Goal: Task Accomplishment & Management: Use online tool/utility

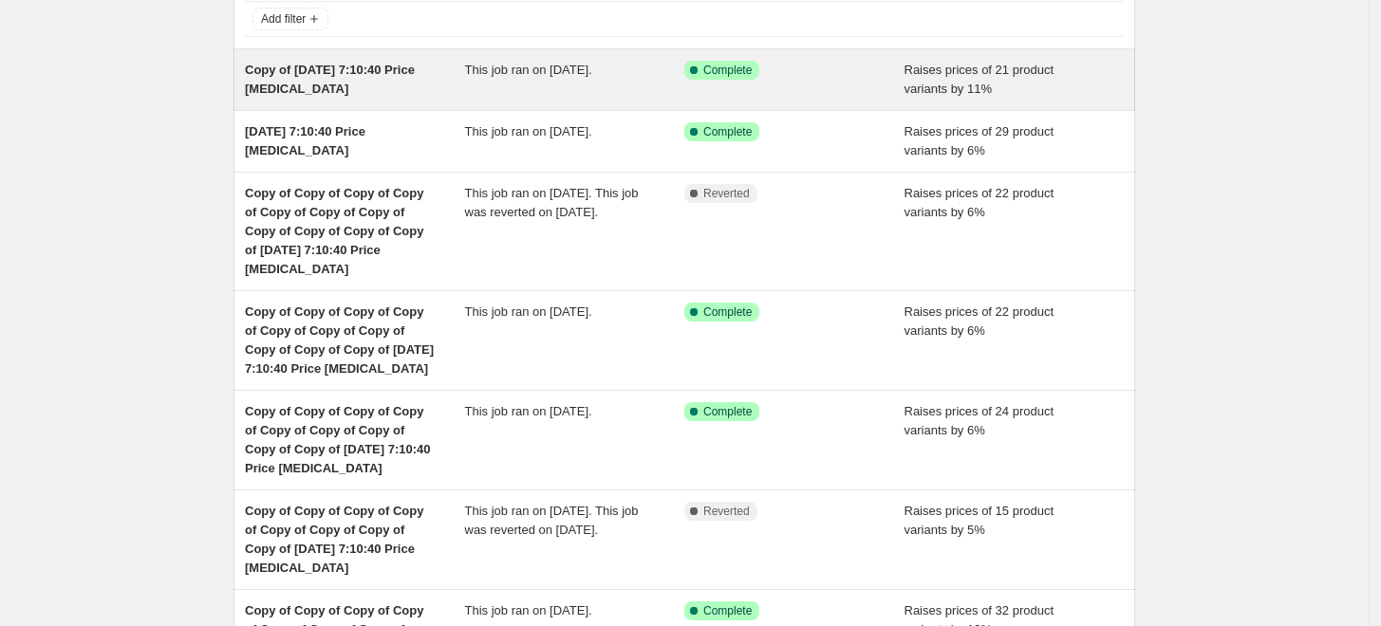
scroll to position [78, 0]
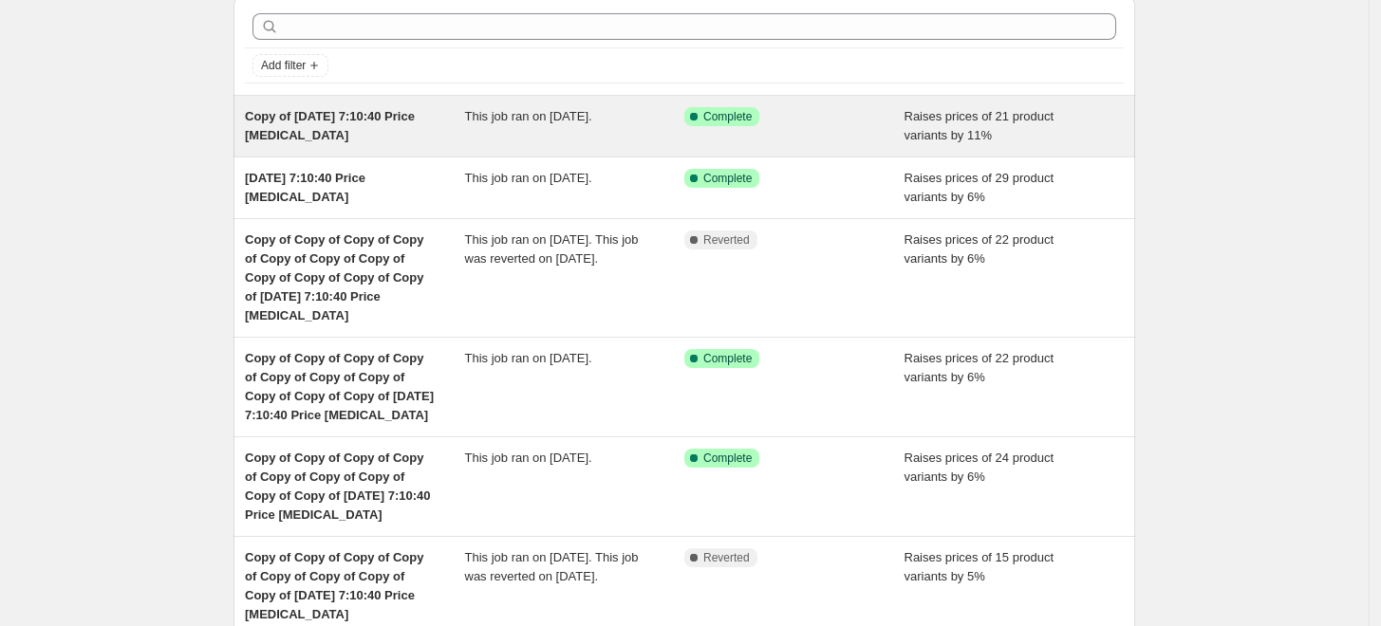
click at [1003, 117] on span "Raises prices of 21 product variants by 11%" at bounding box center [980, 125] width 150 height 33
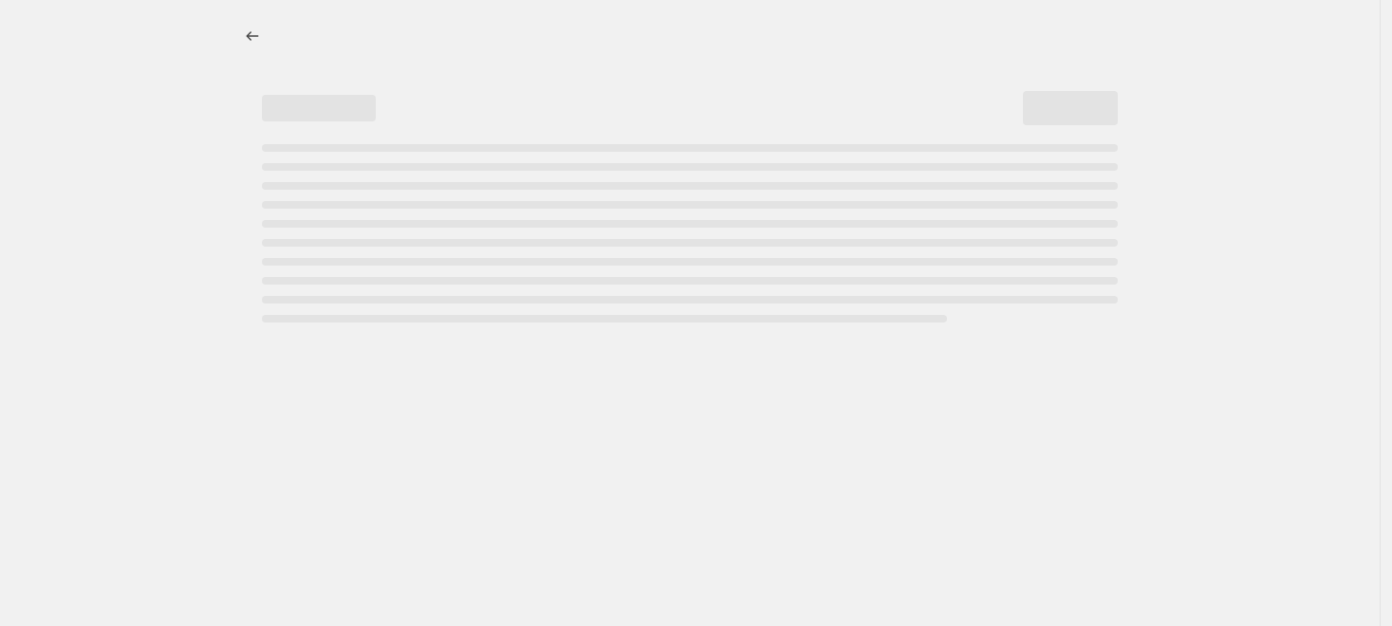
select select "percentage"
select select "product_status"
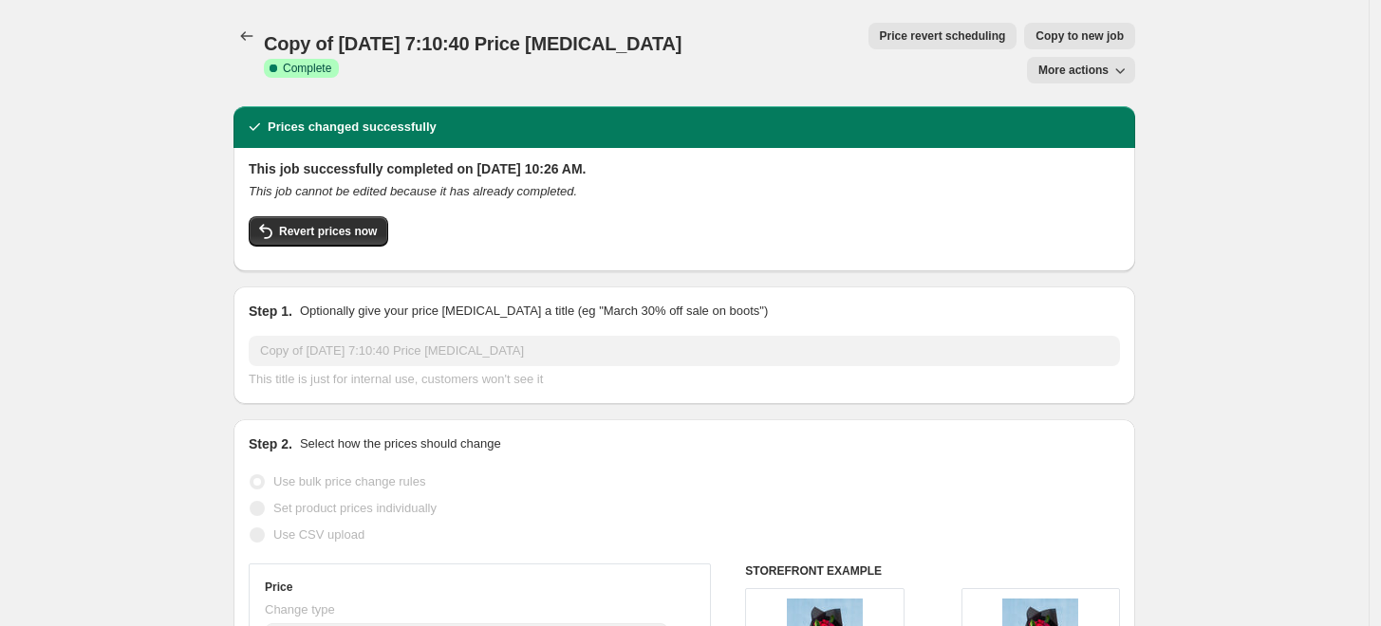
click at [1036, 37] on span "Copy to new job" at bounding box center [1080, 35] width 88 height 15
select select "percentage"
select select "product_status"
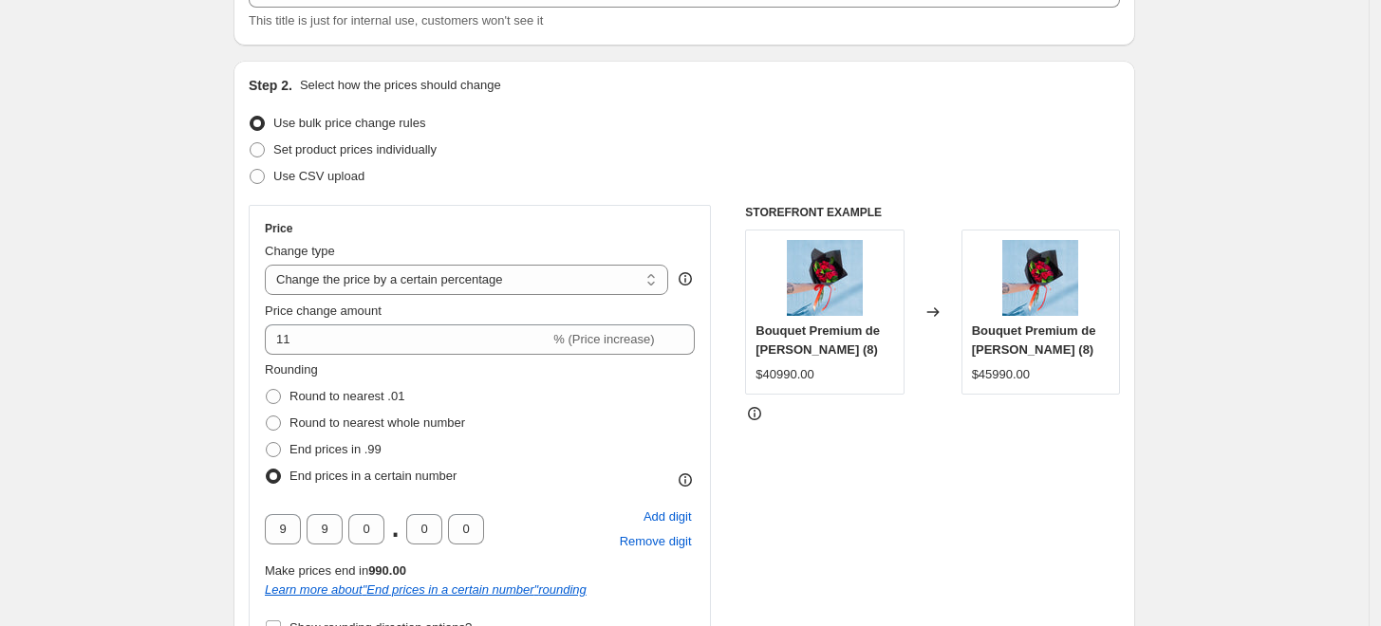
scroll to position [152, 0]
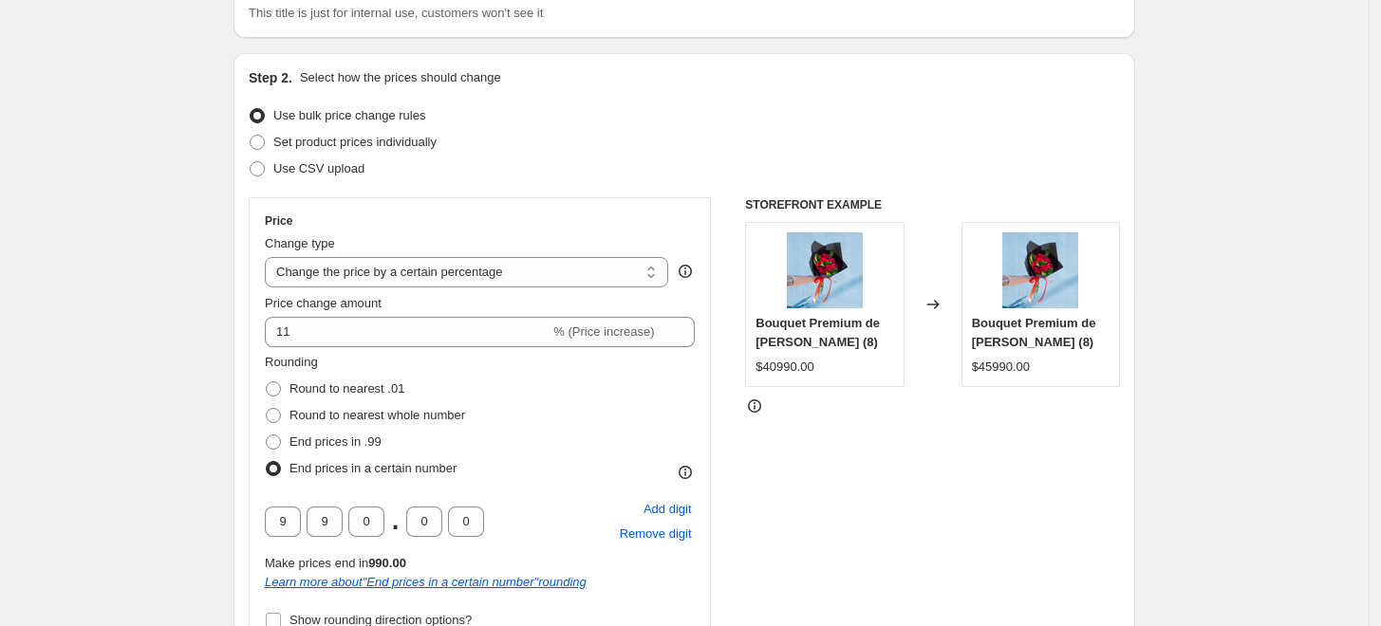
click at [480, 314] on div "Price change amount 11 % (Price increase)" at bounding box center [480, 320] width 430 height 53
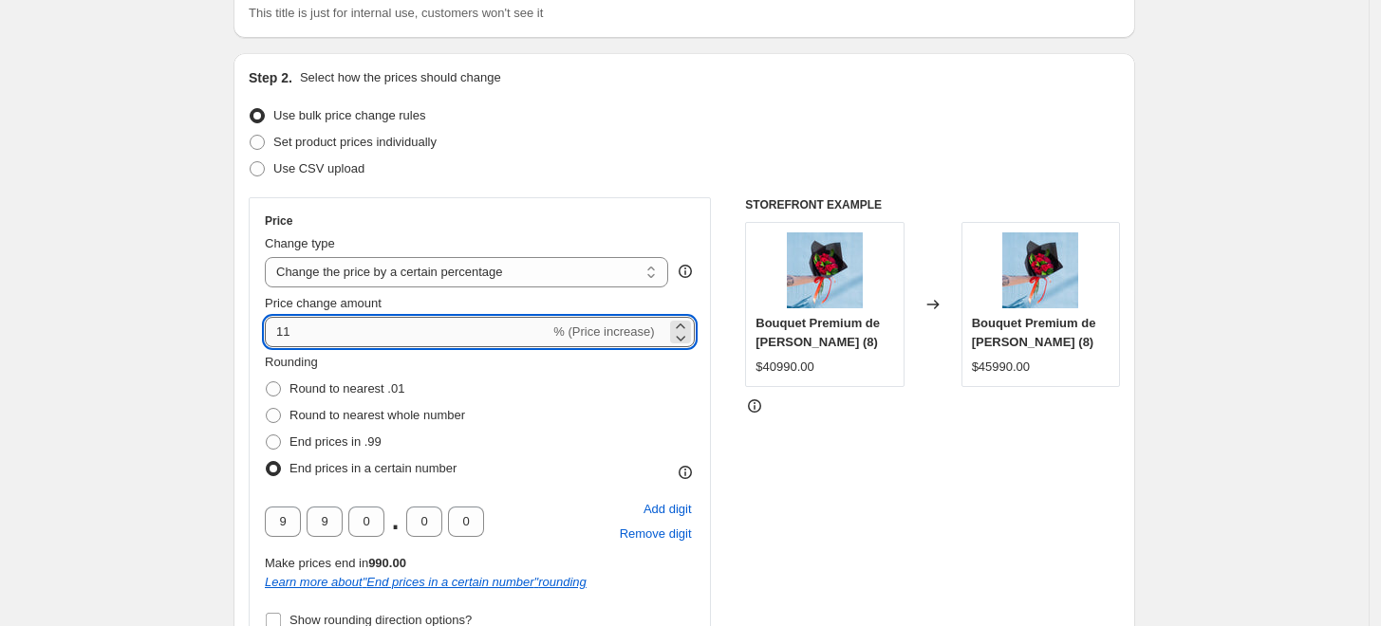
click at [420, 332] on input "11" at bounding box center [407, 332] width 285 height 30
click at [687, 335] on icon at bounding box center [680, 337] width 19 height 19
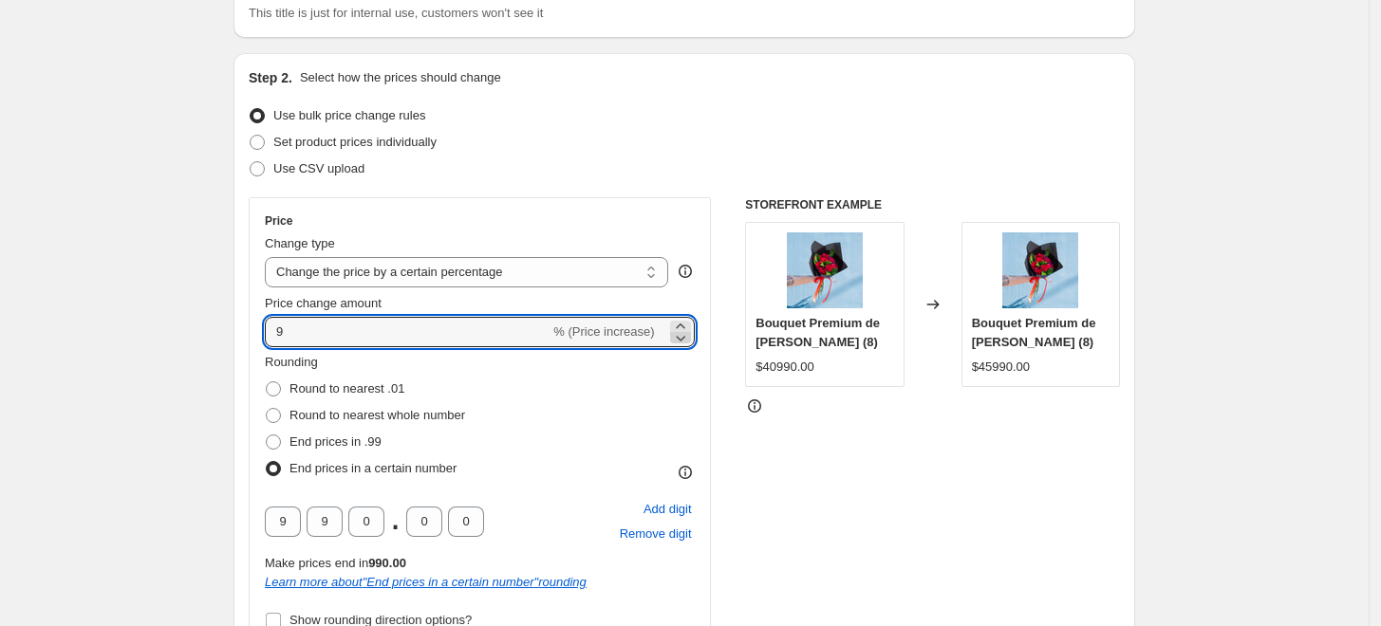
click at [687, 335] on icon at bounding box center [680, 337] width 19 height 19
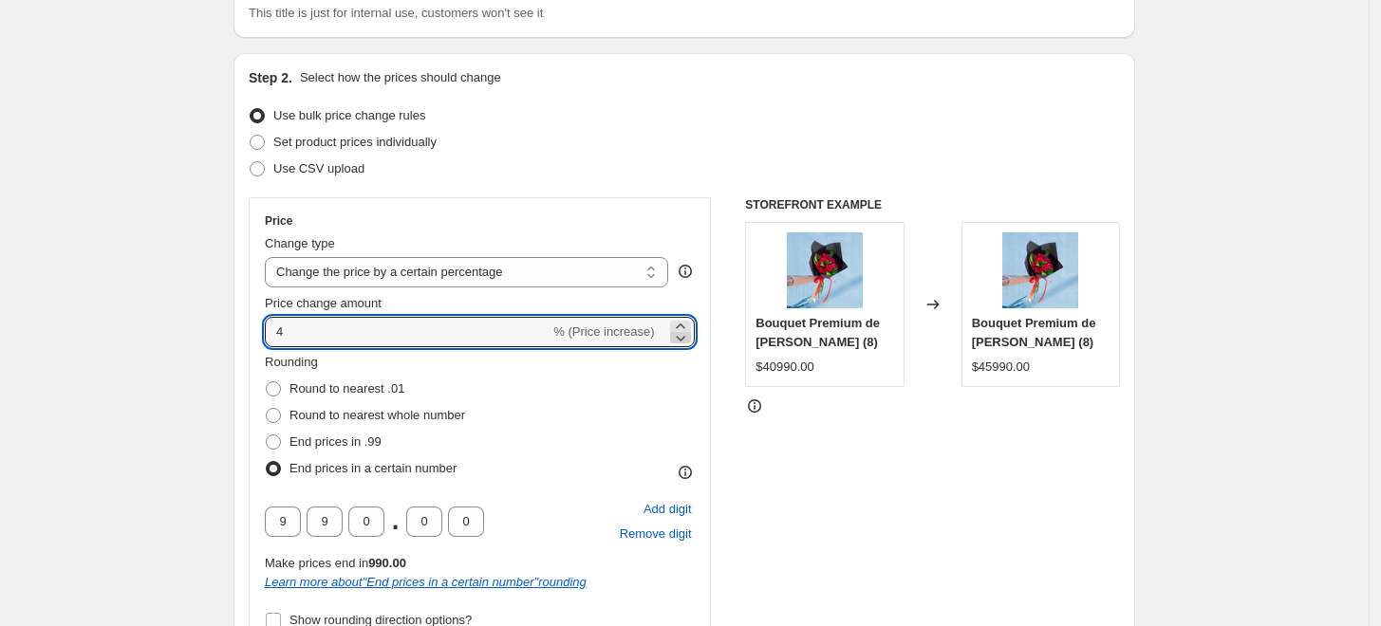
click at [687, 335] on icon at bounding box center [680, 337] width 19 height 19
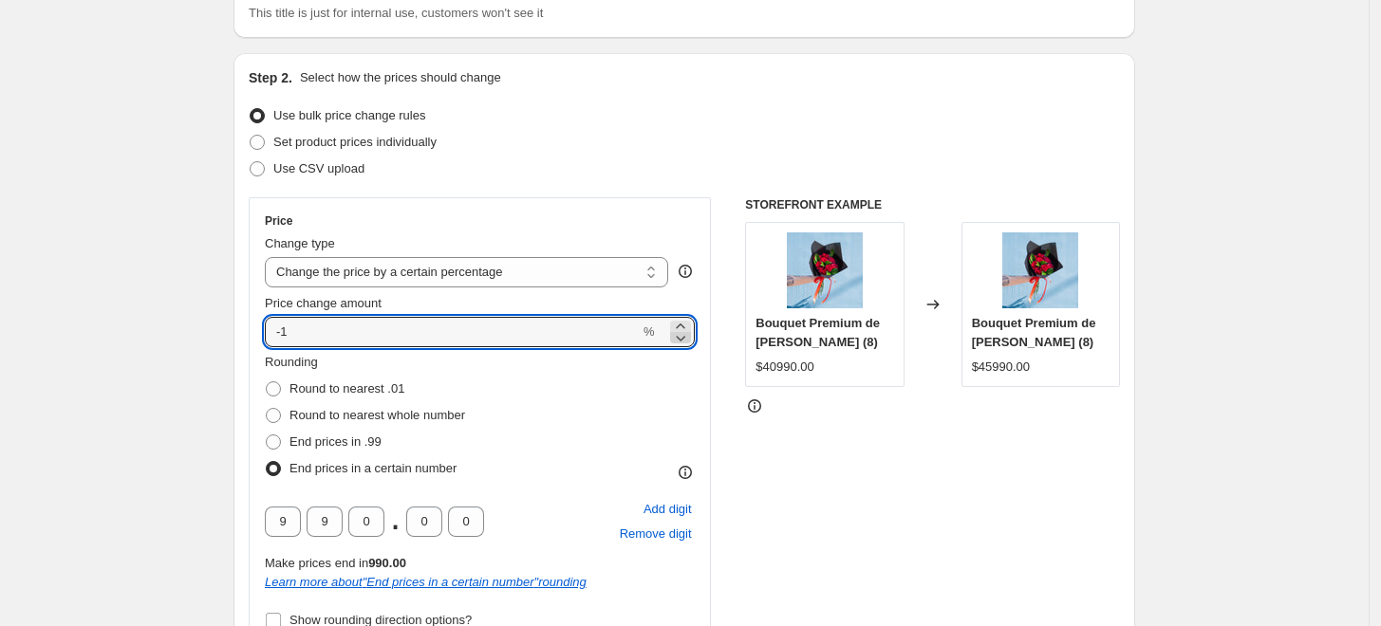
click at [687, 335] on icon at bounding box center [680, 337] width 19 height 19
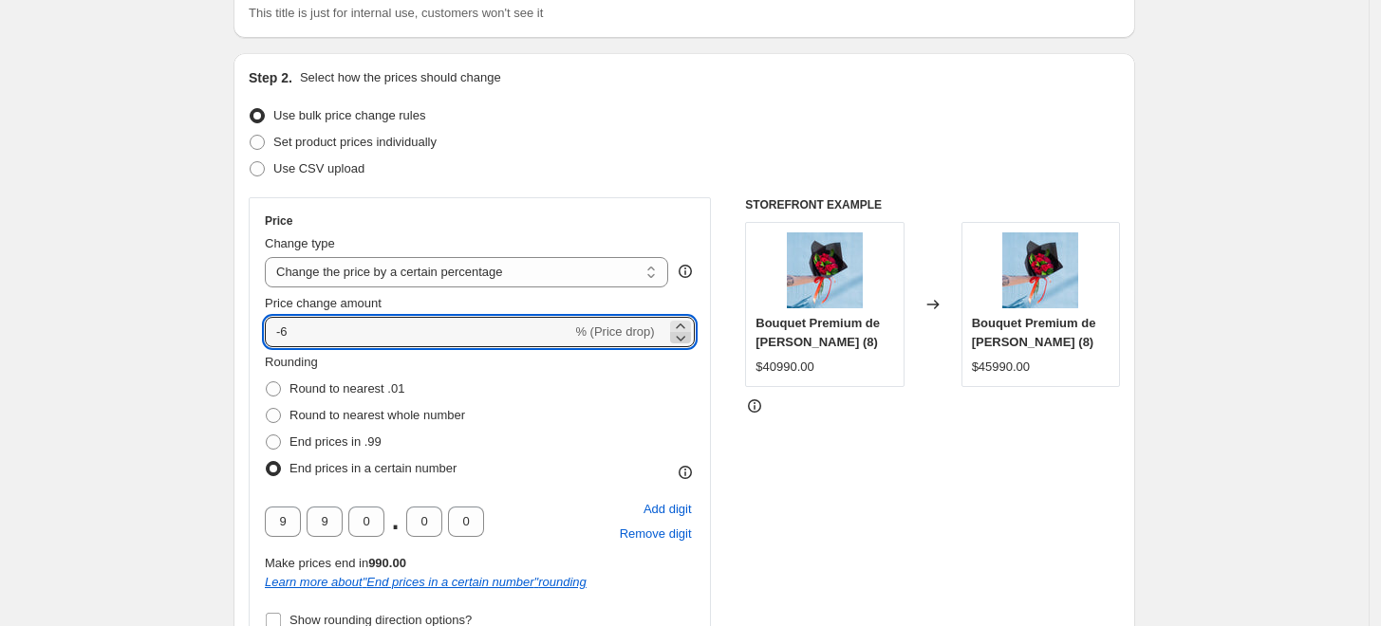
click at [687, 335] on icon at bounding box center [680, 337] width 19 height 19
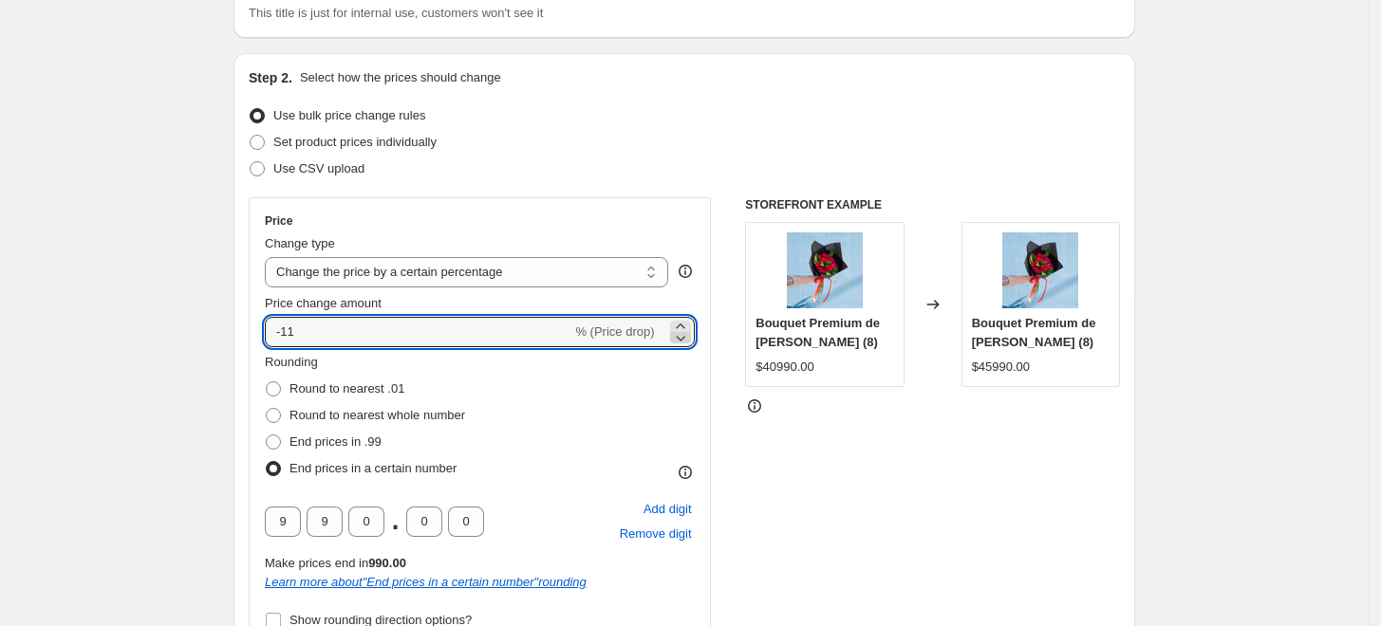
click at [687, 335] on icon at bounding box center [680, 337] width 19 height 19
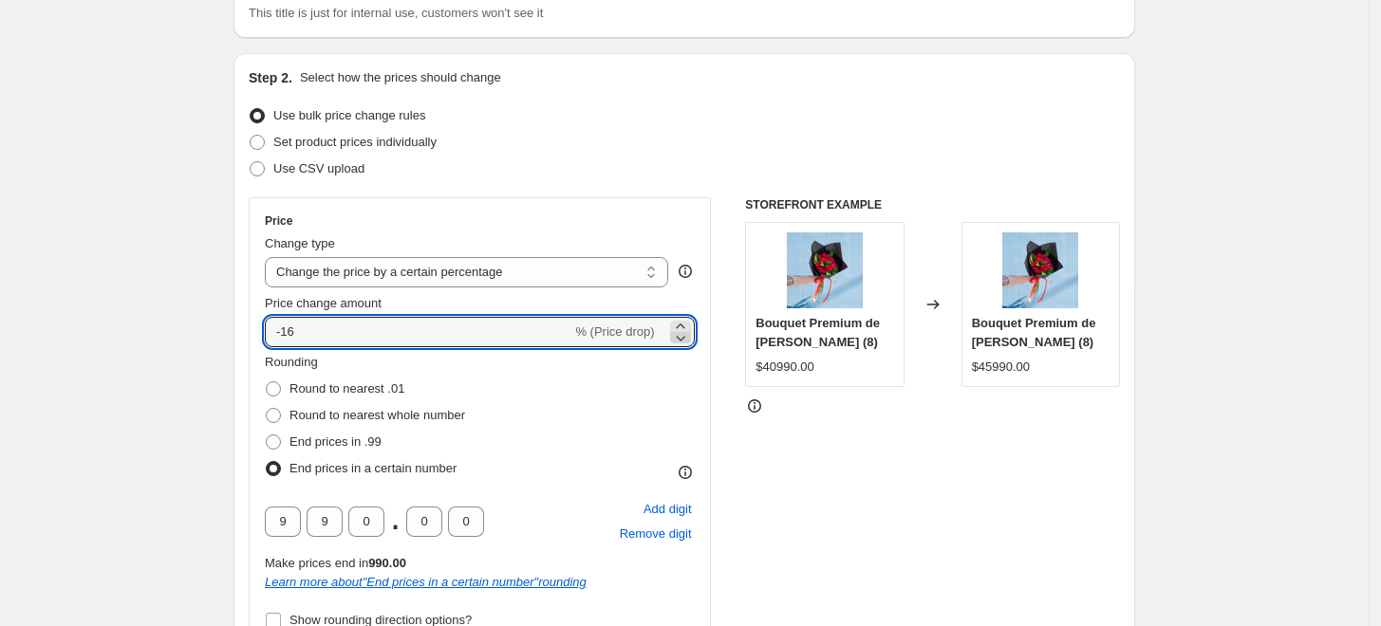
click at [687, 335] on icon at bounding box center [680, 337] width 19 height 19
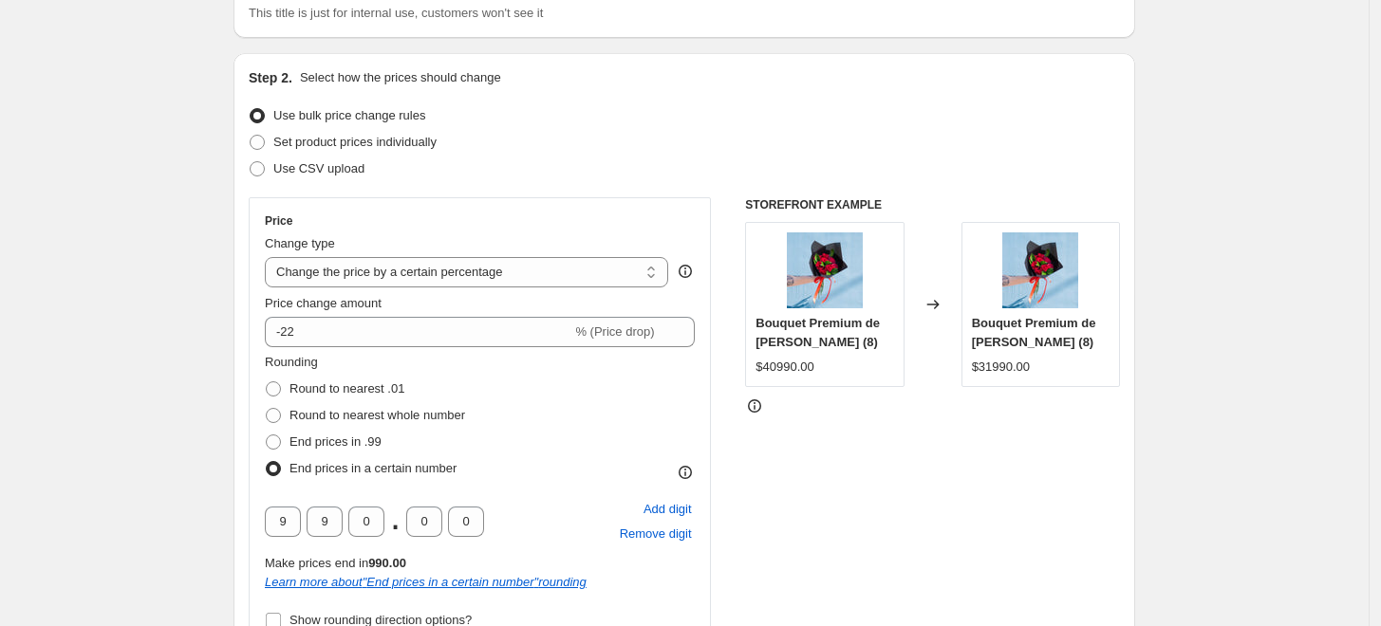
click at [805, 409] on div at bounding box center [932, 406] width 375 height 19
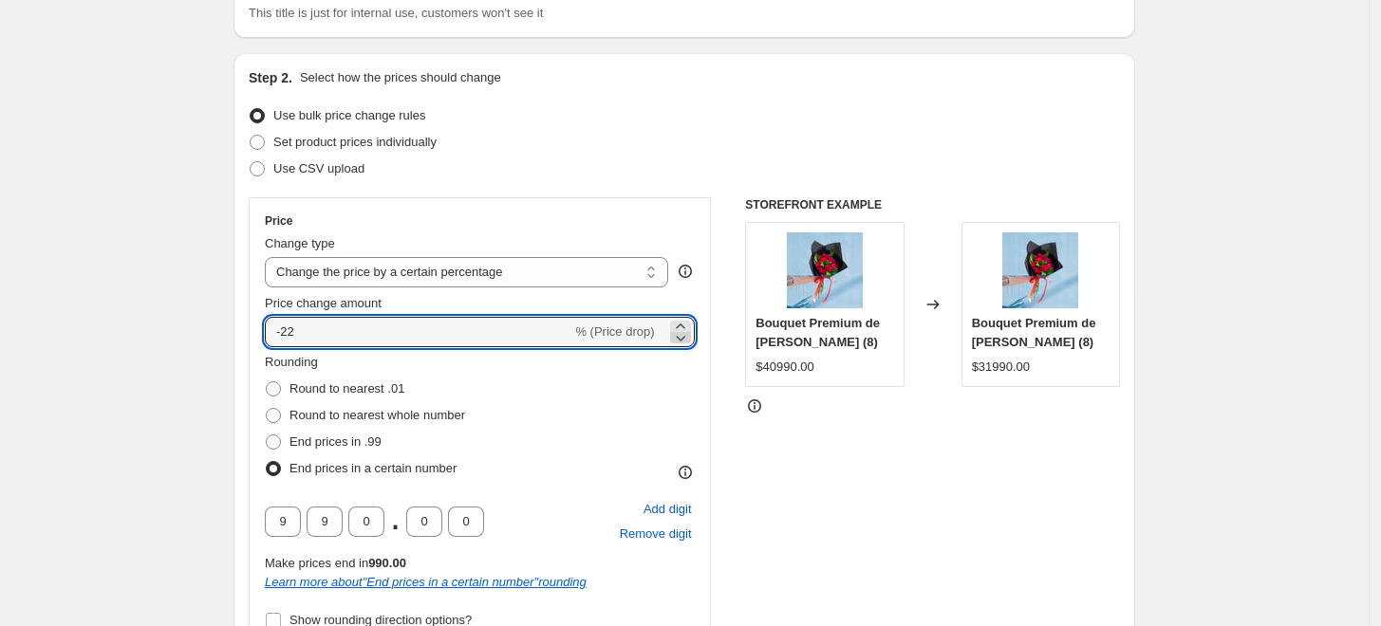
click at [680, 338] on icon at bounding box center [680, 337] width 19 height 19
type input "-25"
click at [786, 373] on div "$40990.00" at bounding box center [785, 367] width 58 height 19
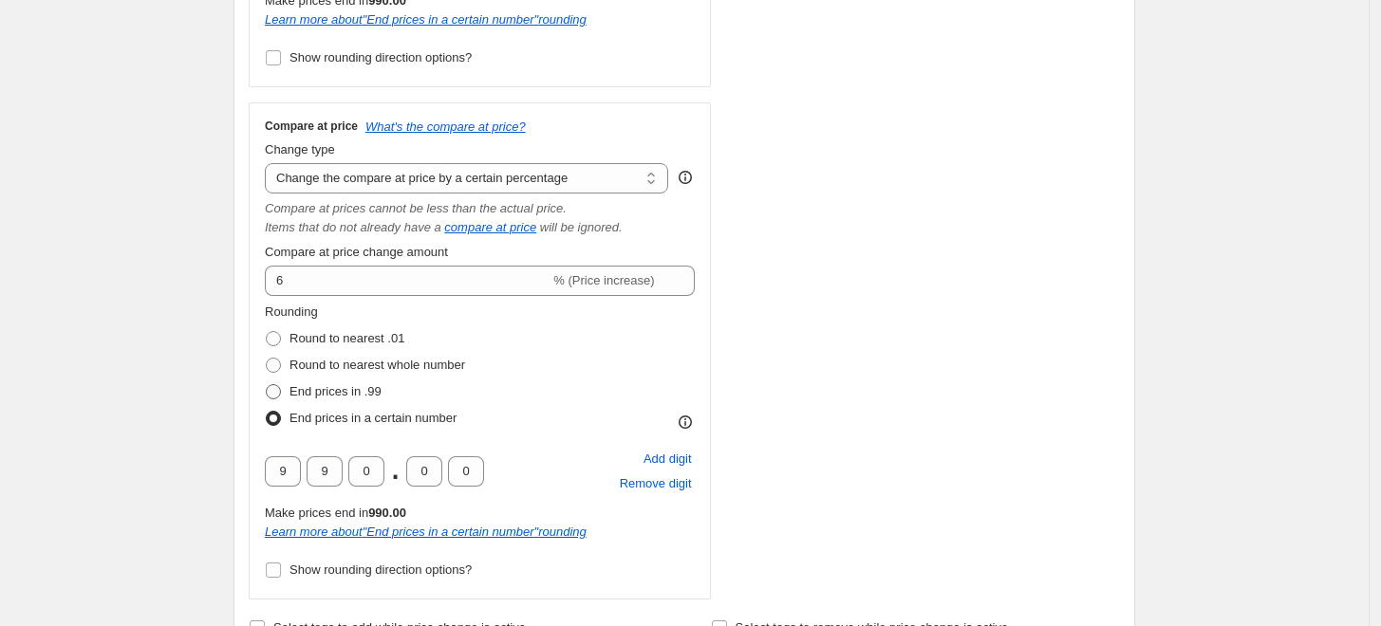
scroll to position [714, 0]
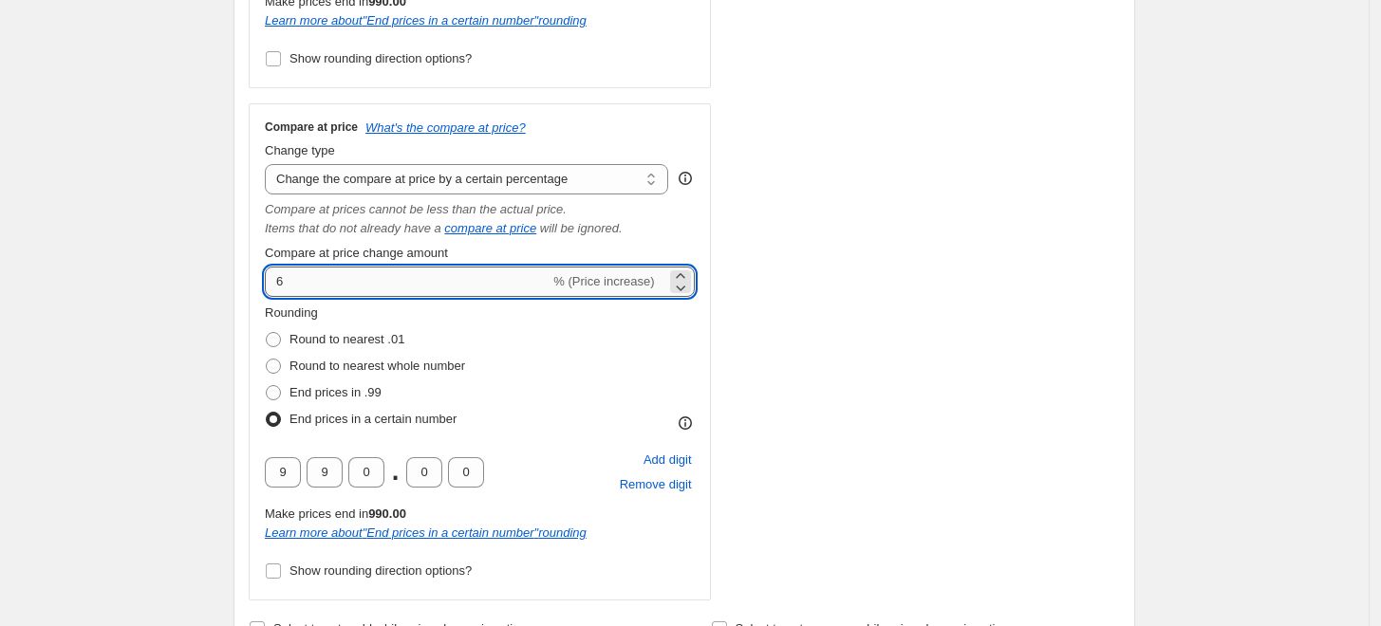
click at [339, 283] on input "6" at bounding box center [407, 282] width 285 height 30
click at [371, 180] on select "Change the compare at price to the current price (sale) Change the compare at p…" at bounding box center [466, 179] width 403 height 30
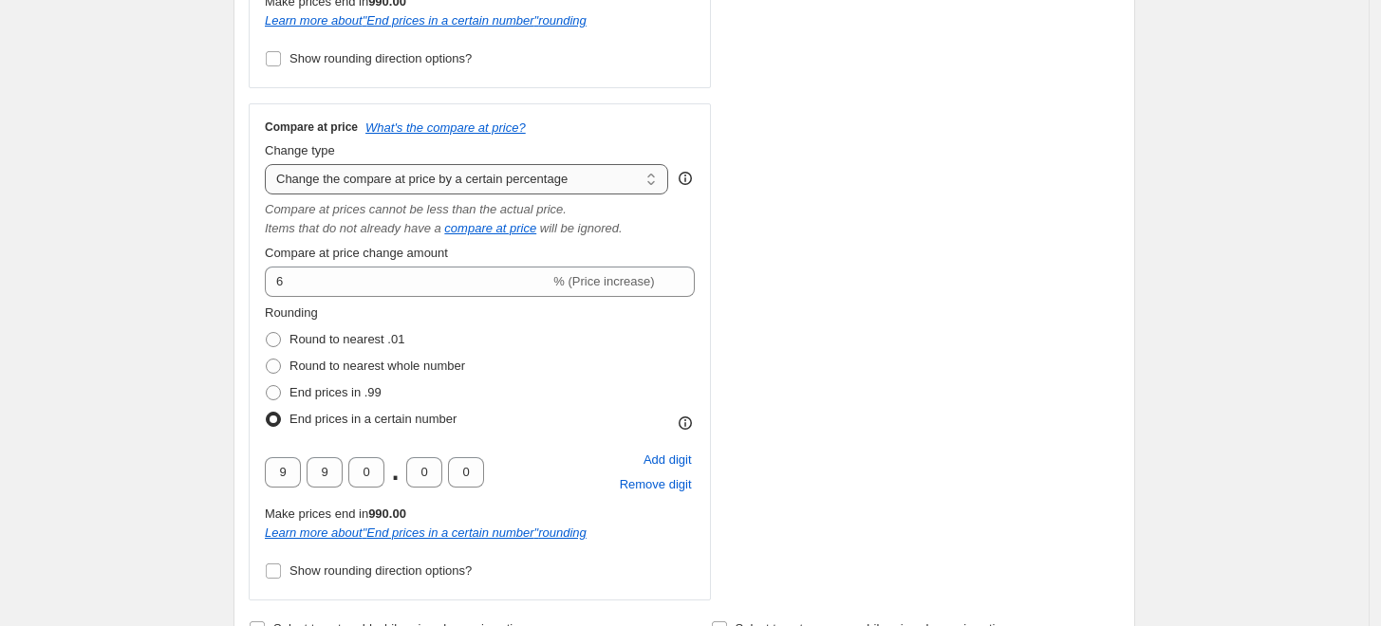
click at [270, 165] on select "Change the compare at price to the current price (sale) Change the compare at p…" at bounding box center [466, 179] width 403 height 30
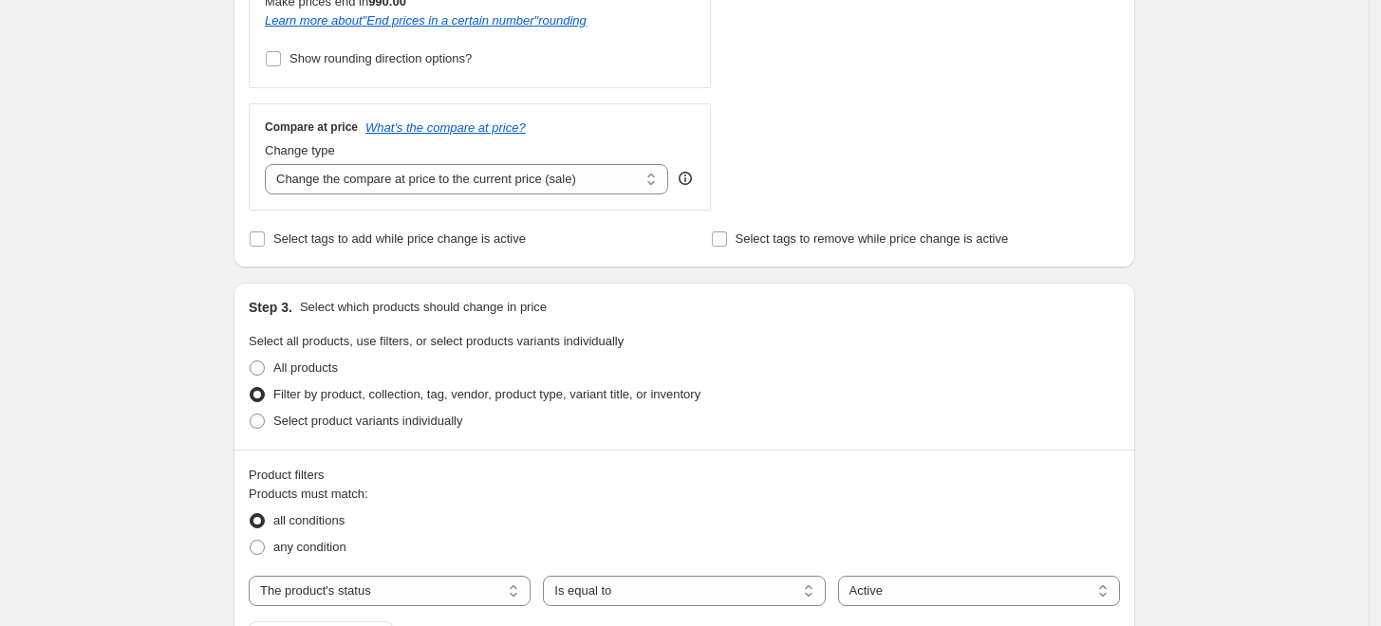
click at [225, 196] on div "Step 1. Optionally give your price [MEDICAL_DATA] a title (eg "March 30% off sa…" at bounding box center [676, 367] width 917 height 2048
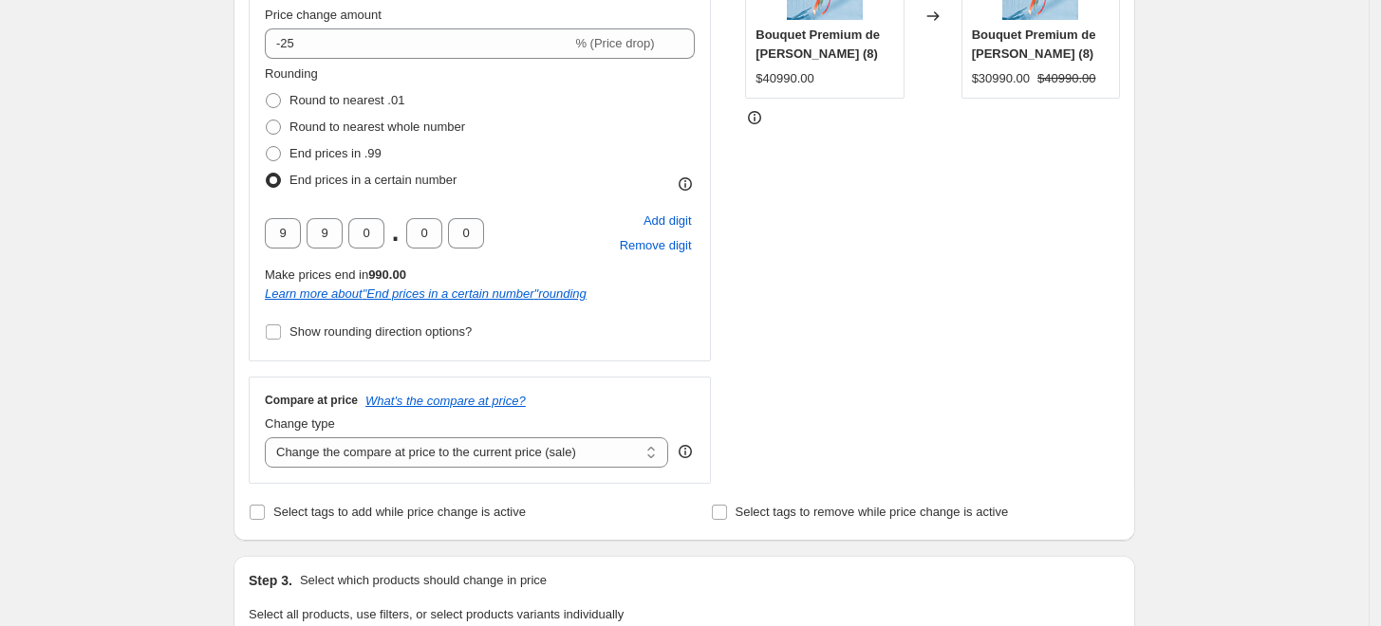
scroll to position [447, 0]
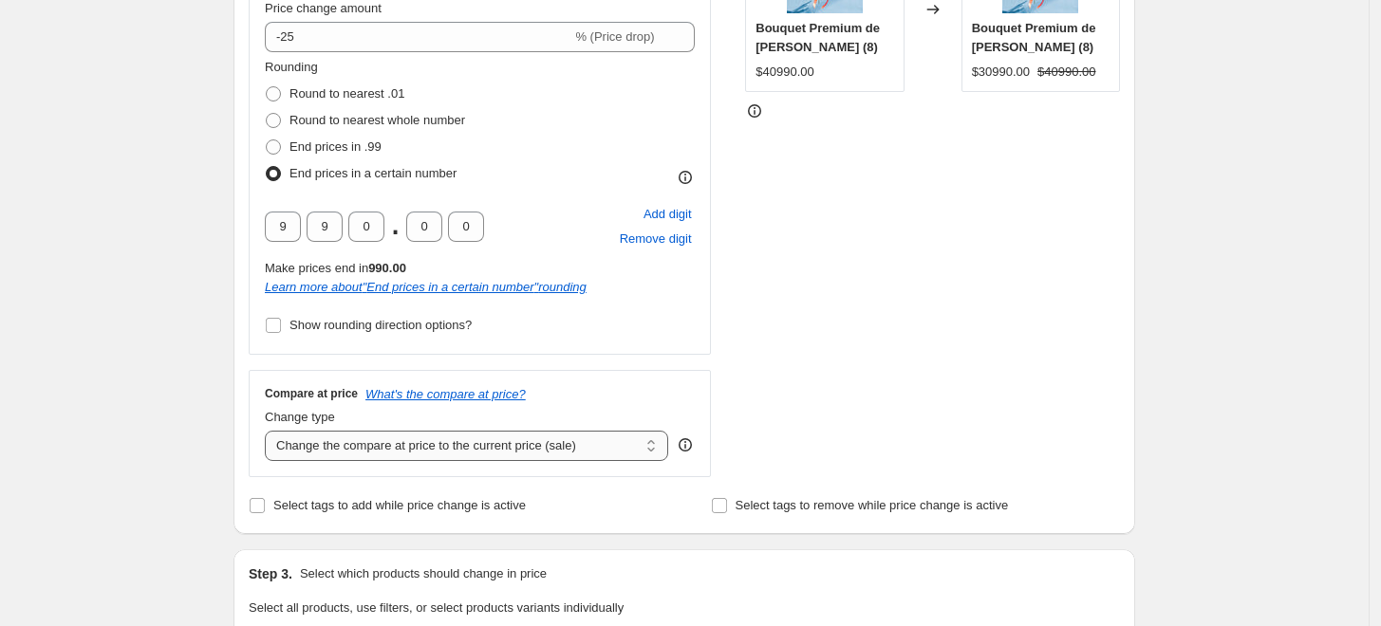
click at [320, 460] on select "Change the compare at price to the current price (sale) Change the compare at p…" at bounding box center [466, 446] width 403 height 30
select select "remove"
click at [270, 431] on select "Change the compare at price to the current price (sale) Change the compare at p…" at bounding box center [466, 446] width 403 height 30
click at [314, 437] on select "Change the compare at price to the current price (sale) Change the compare at p…" at bounding box center [466, 446] width 403 height 30
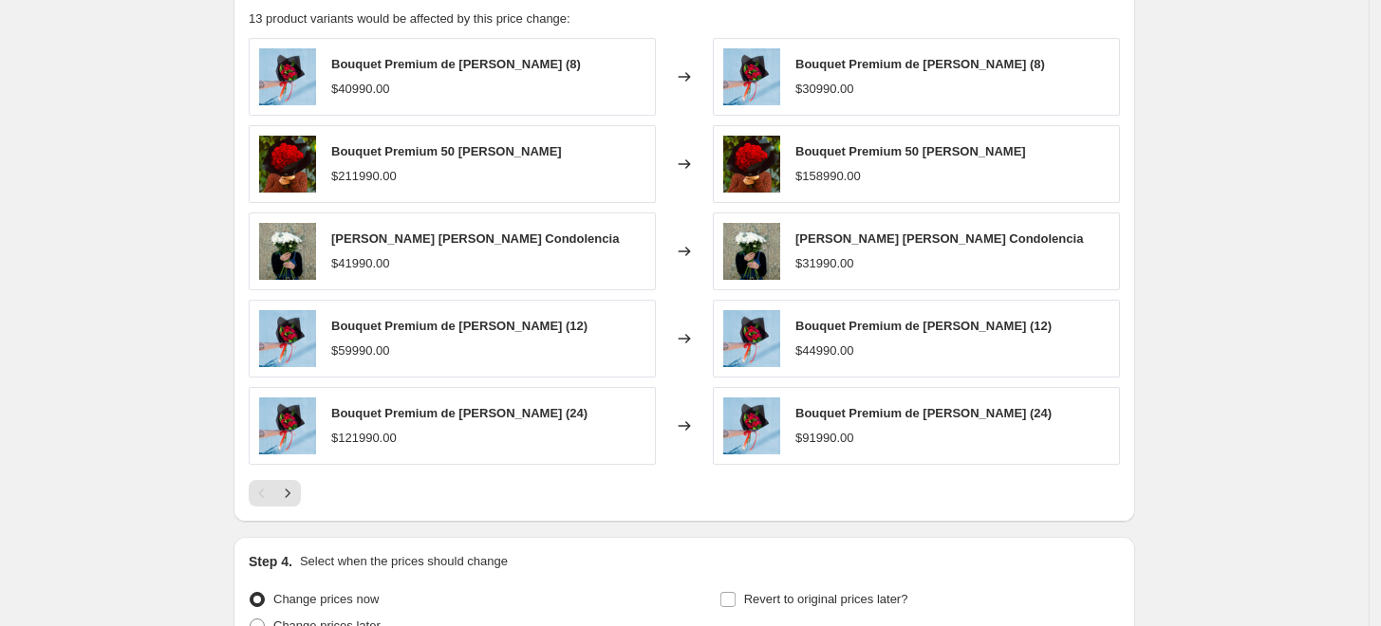
scroll to position [1594, 0]
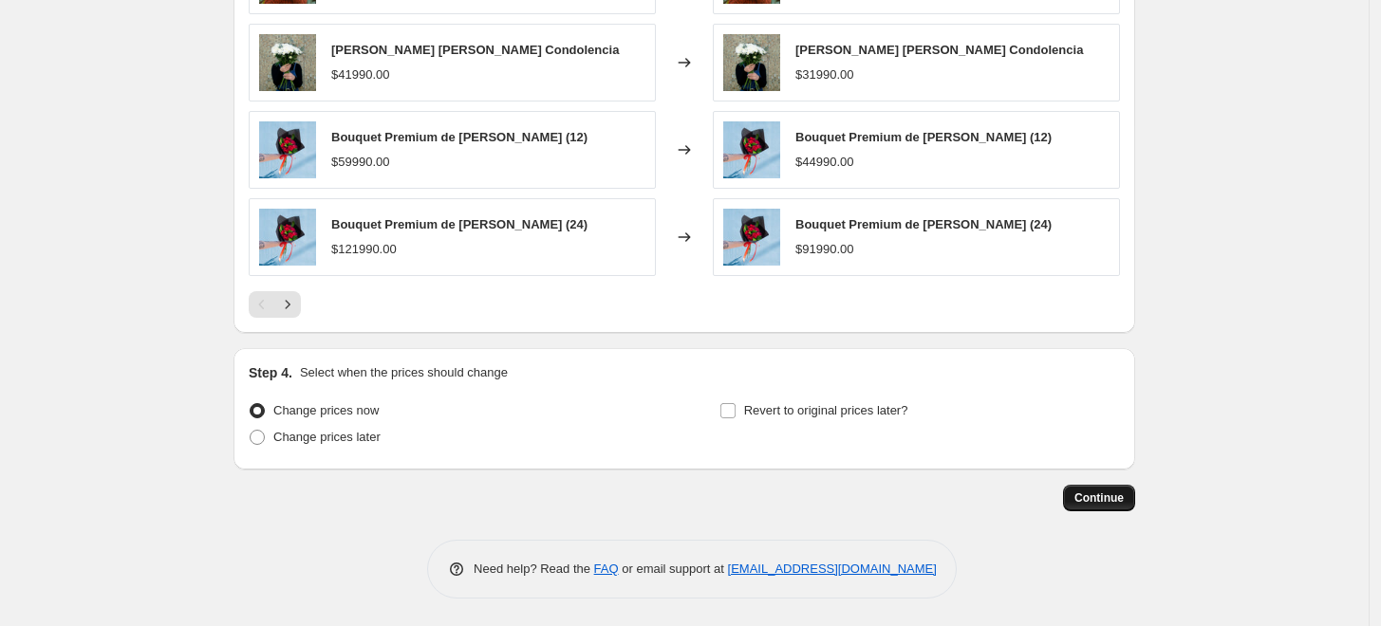
click at [1112, 504] on span "Continue" at bounding box center [1098, 498] width 49 height 15
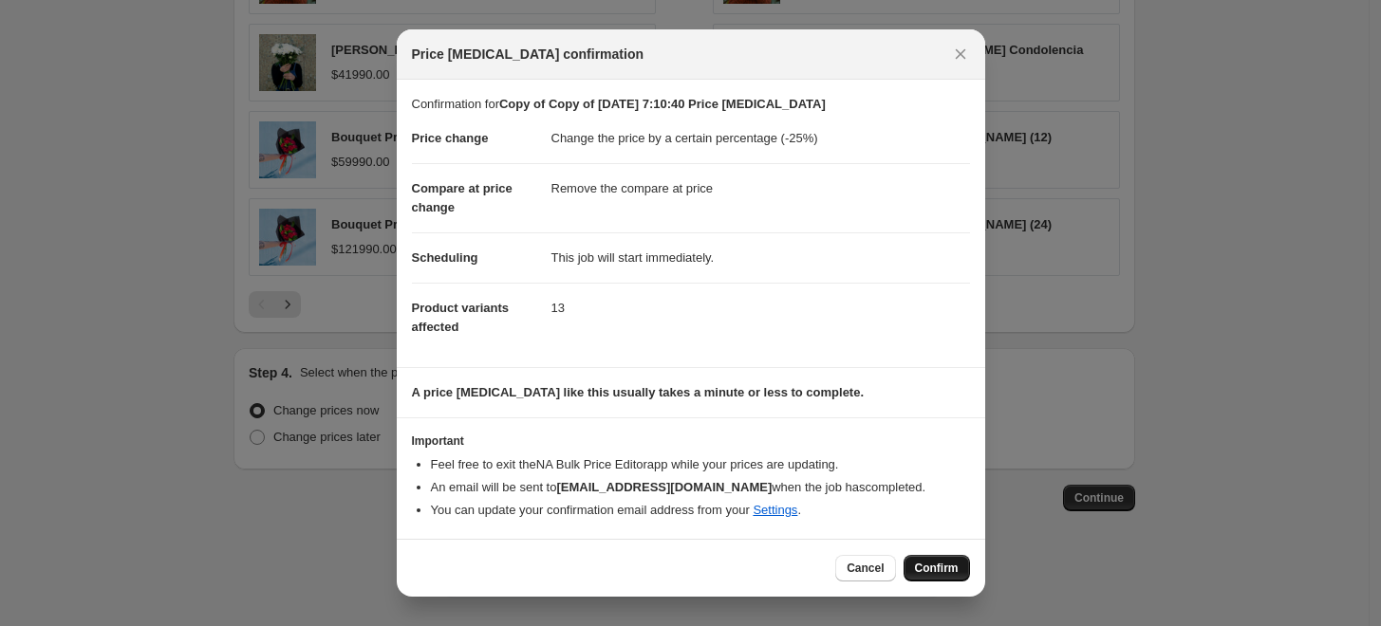
click at [949, 570] on span "Confirm" at bounding box center [937, 568] width 44 height 15
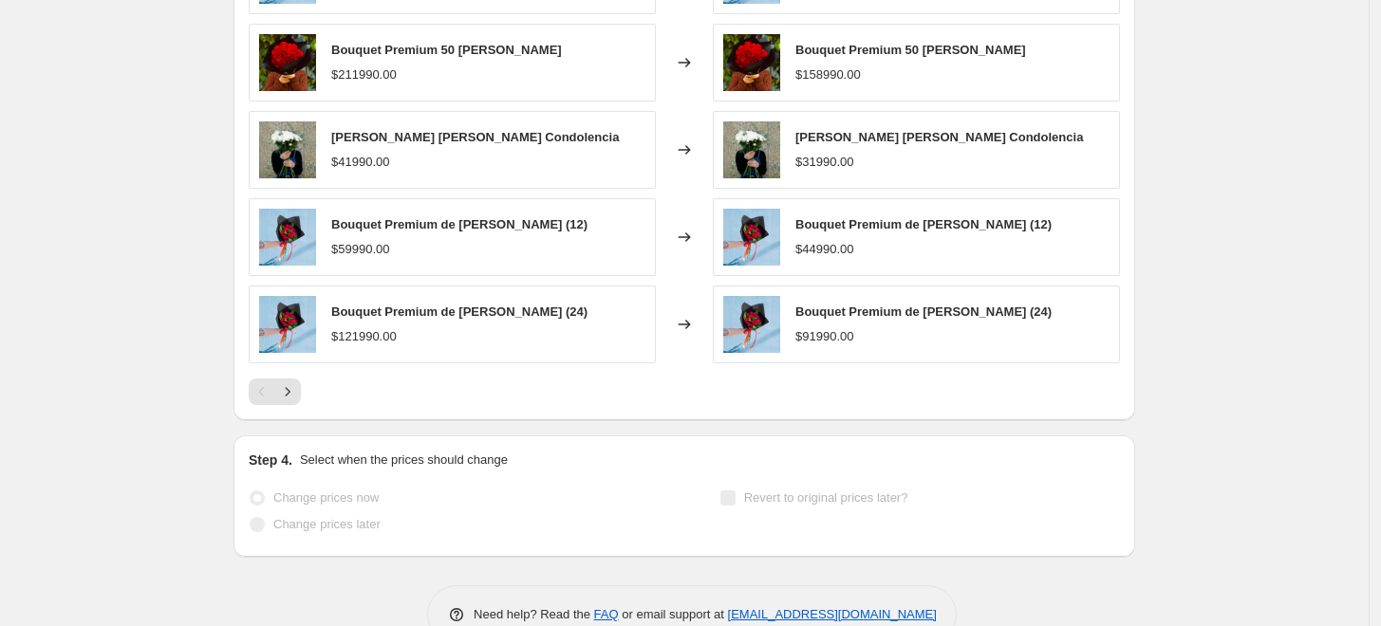
select select "percentage"
select select "remove"
select select "product_status"
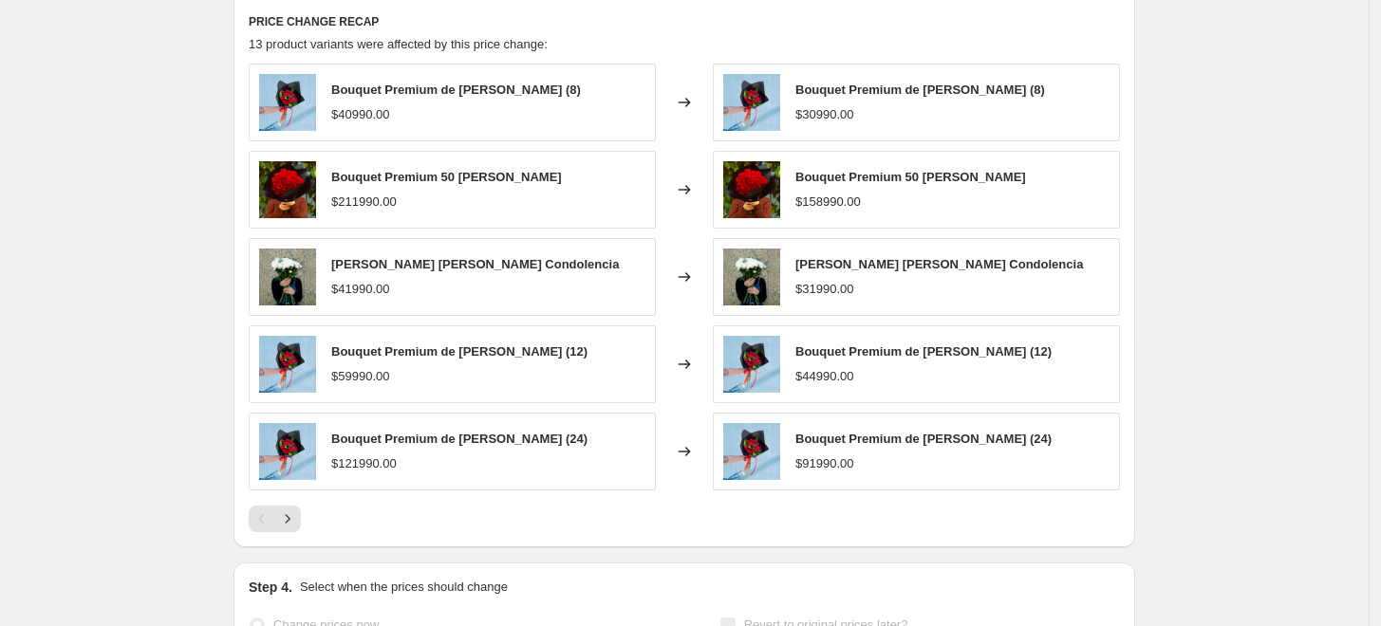
scroll to position [0, 0]
